Goal: Task Accomplishment & Management: Complete application form

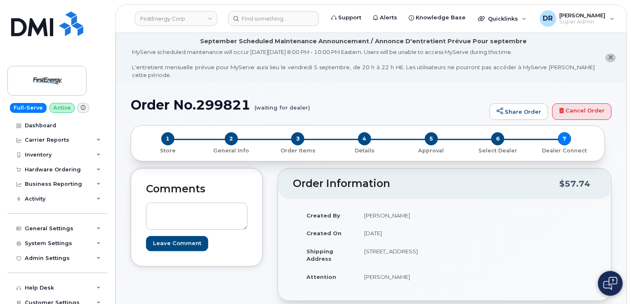
scroll to position [295, 0]
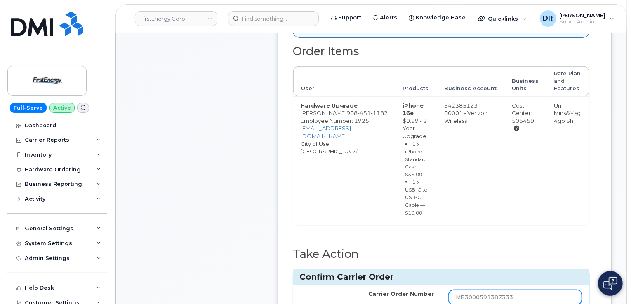
type input "MB3000591387333"
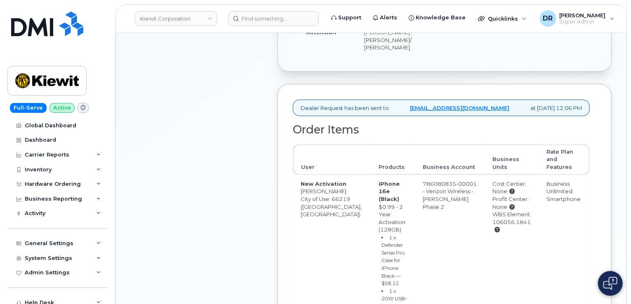
scroll to position [287, 0]
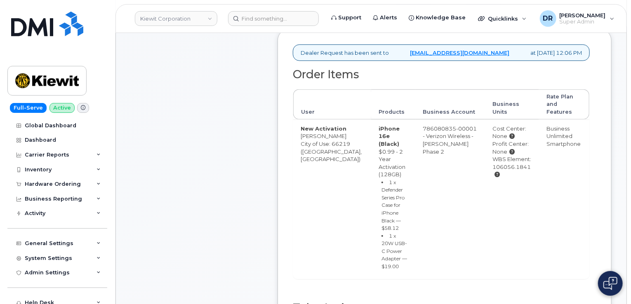
type input "MB1000499774289"
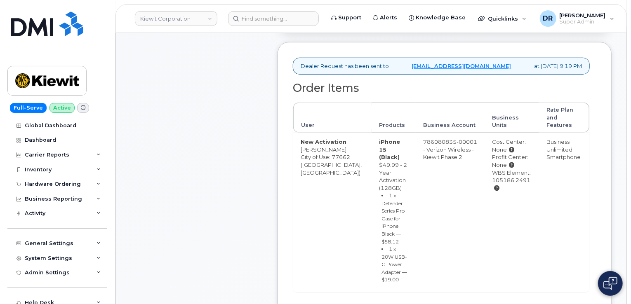
scroll to position [330, 0]
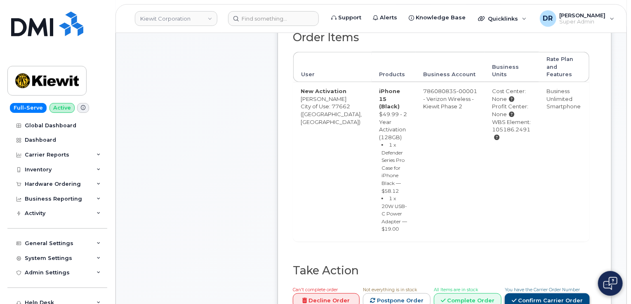
click at [550, 294] on link "Confirm Carrier Order" at bounding box center [547, 301] width 85 height 15
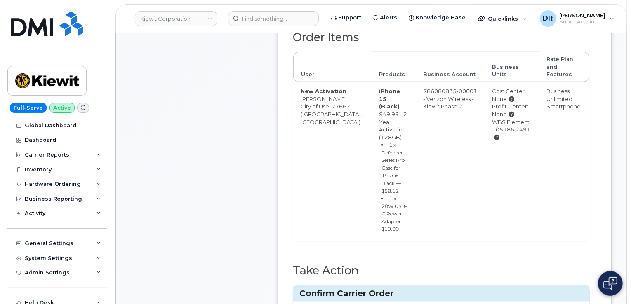
paste input "MB1000499890799"
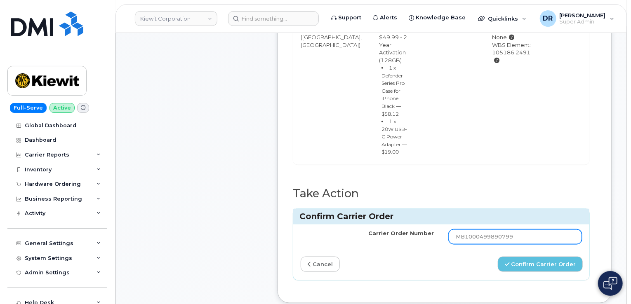
scroll to position [413, 0]
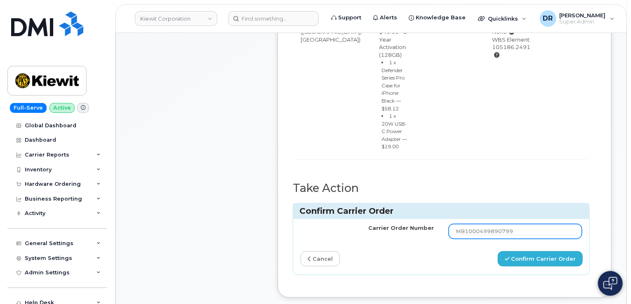
type input "MB1000499890799"
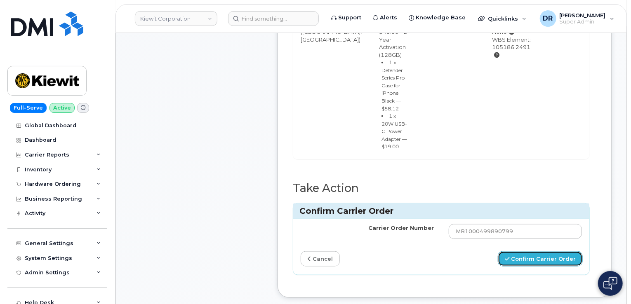
click at [521, 252] on button "Confirm Carrier Order" at bounding box center [540, 259] width 85 height 15
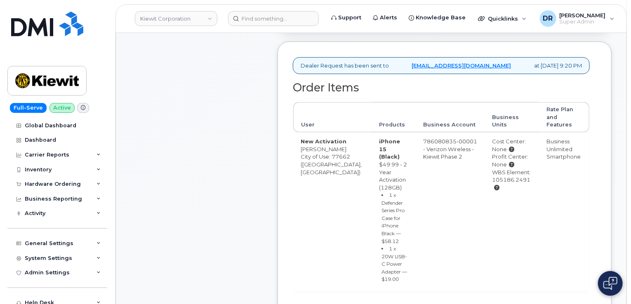
scroll to position [293, 0]
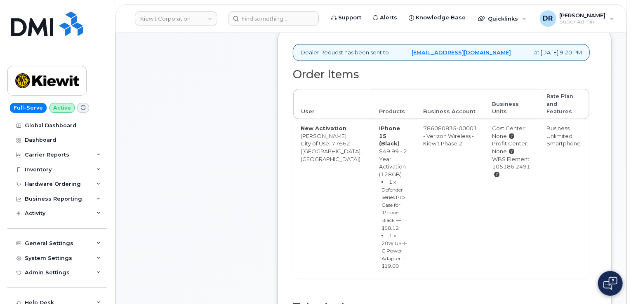
type input "MB1000499891231"
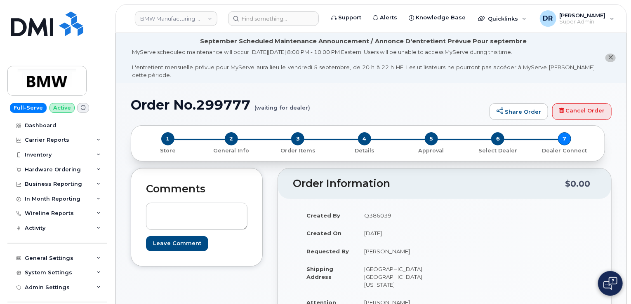
scroll to position [271, 0]
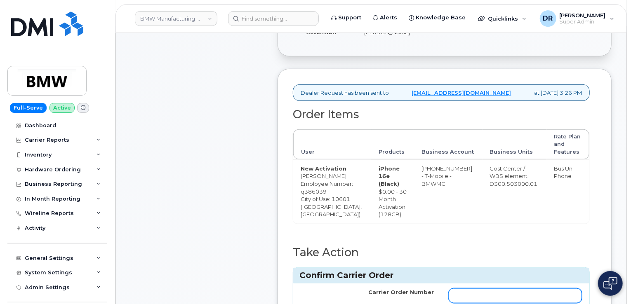
click at [515, 296] on input "Carrier Order Number" at bounding box center [515, 296] width 133 height 15
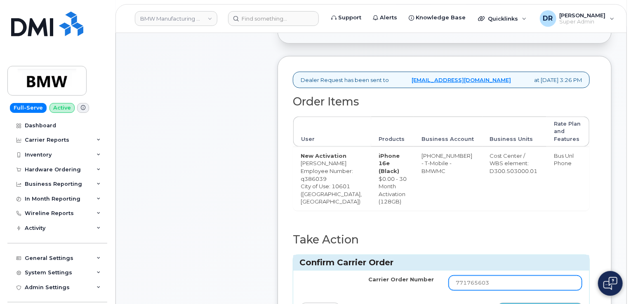
type input "771765603"
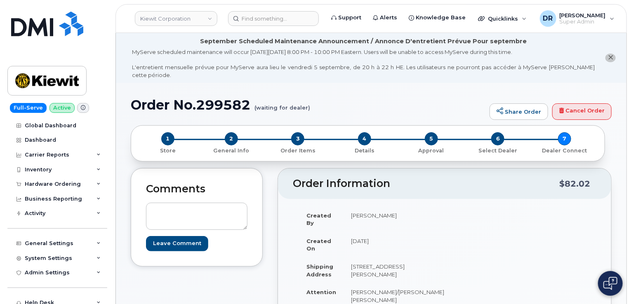
scroll to position [280, 0]
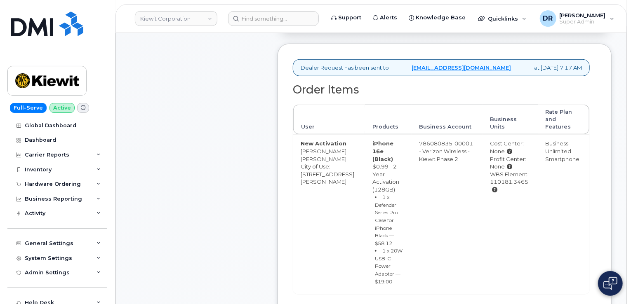
type input "MB1000499905092"
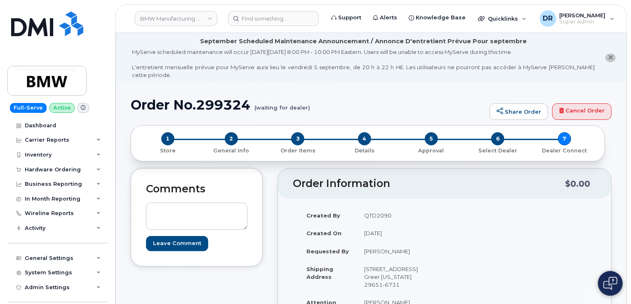
scroll to position [262, 0]
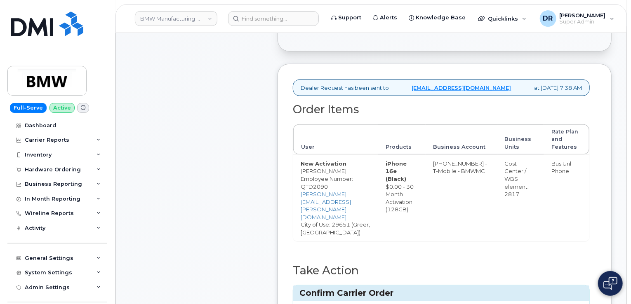
type input "771765926"
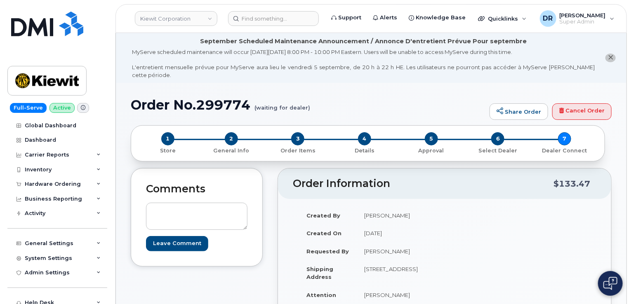
scroll to position [305, 0]
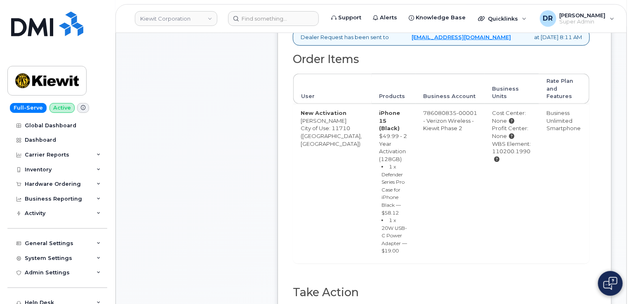
type input "MB1000499919144"
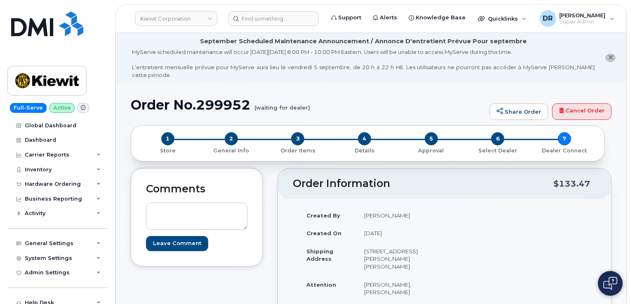
scroll to position [295, 0]
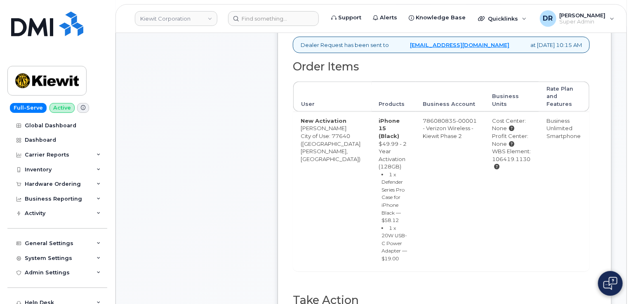
type input "MB1000499963524"
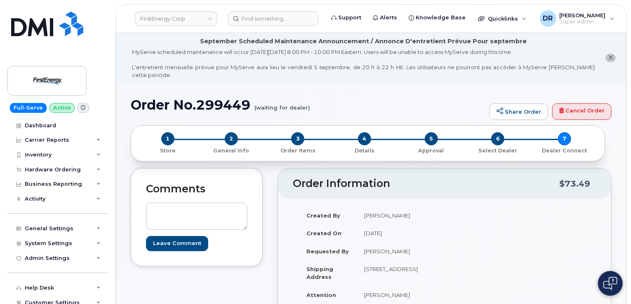
scroll to position [313, 0]
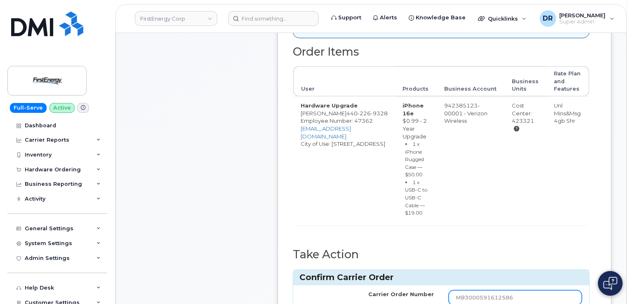
type input "MB3000591612586"
